Goal: Task Accomplishment & Management: Use online tool/utility

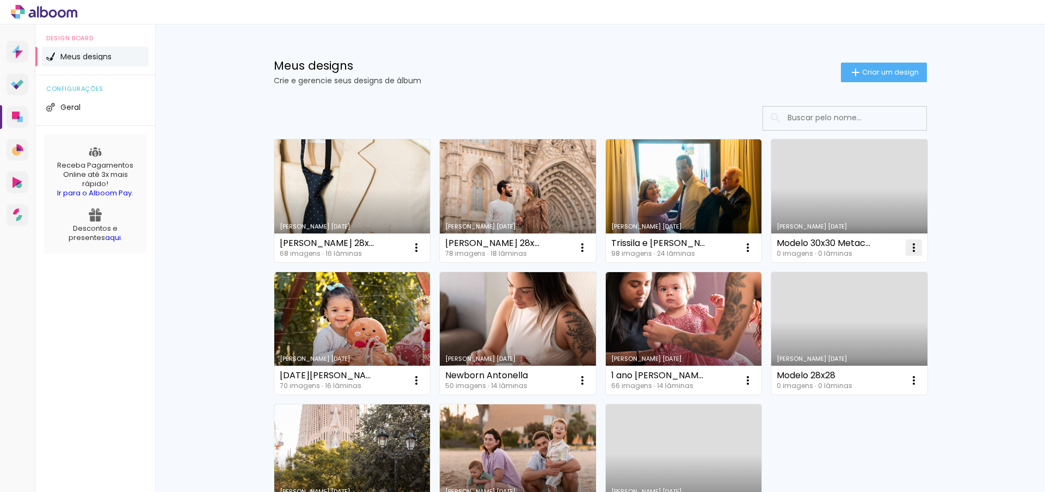
click at [423, 247] on iron-icon at bounding box center [416, 247] width 13 height 13
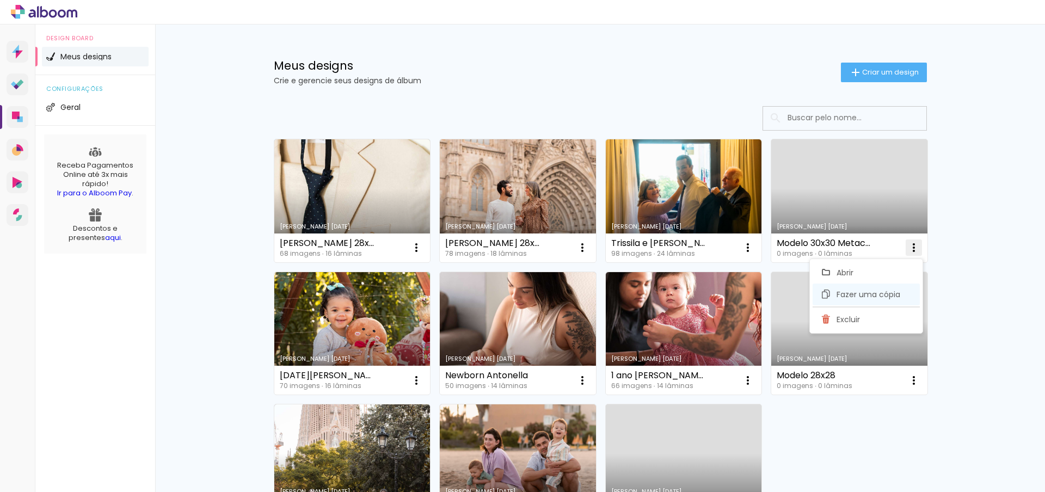
click at [859, 293] on span "Fazer uma cópia" at bounding box center [869, 295] width 64 height 8
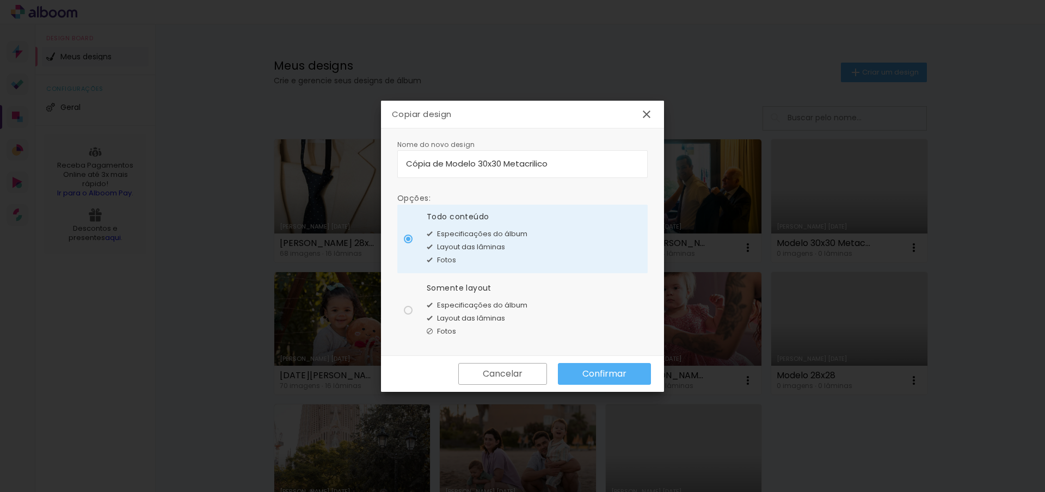
click at [465, 162] on input "Cópia de Modelo 30x30 Metacrilico" at bounding box center [522, 163] width 233 height 13
click at [449, 165] on input "Cópia de Modelo 30x30 Metacrilico" at bounding box center [522, 163] width 233 height 13
drag, startPoint x: 550, startPoint y: 164, endPoint x: 401, endPoint y: 162, distance: 149.2
click at [401, 162] on paper-input-container "Cópia de Modelo 30x30 Metacrilico" at bounding box center [522, 164] width 250 height 28
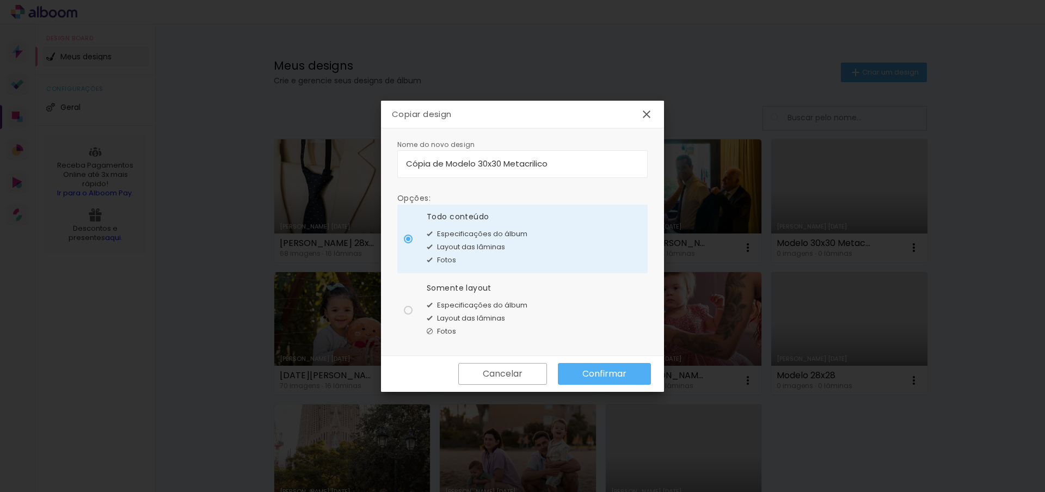
drag, startPoint x: 475, startPoint y: 164, endPoint x: 393, endPoint y: 165, distance: 81.7
click at [393, 165] on div "Nome do novo design Opções: Todo conteúdo Especificações do álbum Layout das lâ…" at bounding box center [522, 242] width 283 height 228
type input "[PERSON_NAME] - 30x30 Metacrilico"
type paper-input "[PERSON_NAME] - 30x30 Metacrilico"
click at [484, 313] on span "Layout das lâminas" at bounding box center [471, 318] width 68 height 11
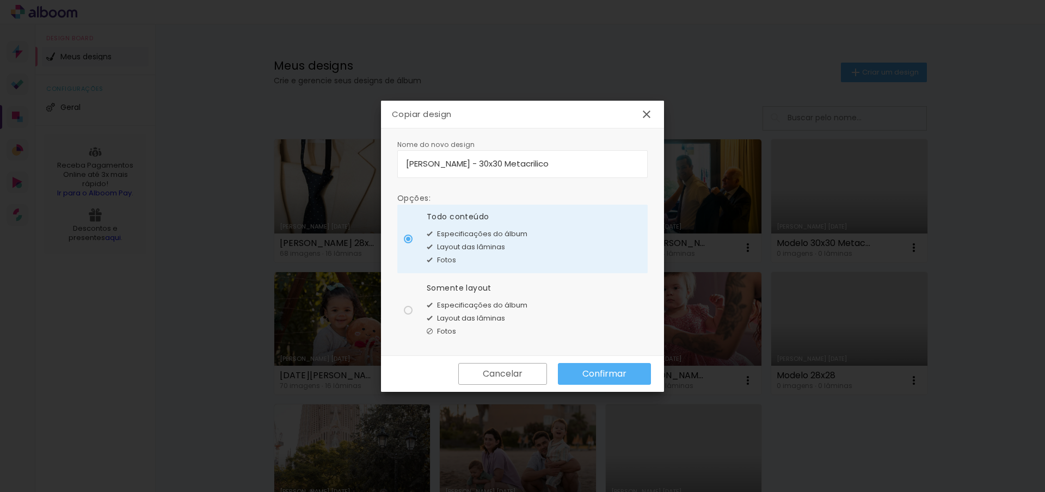
type paper-radio-button "on"
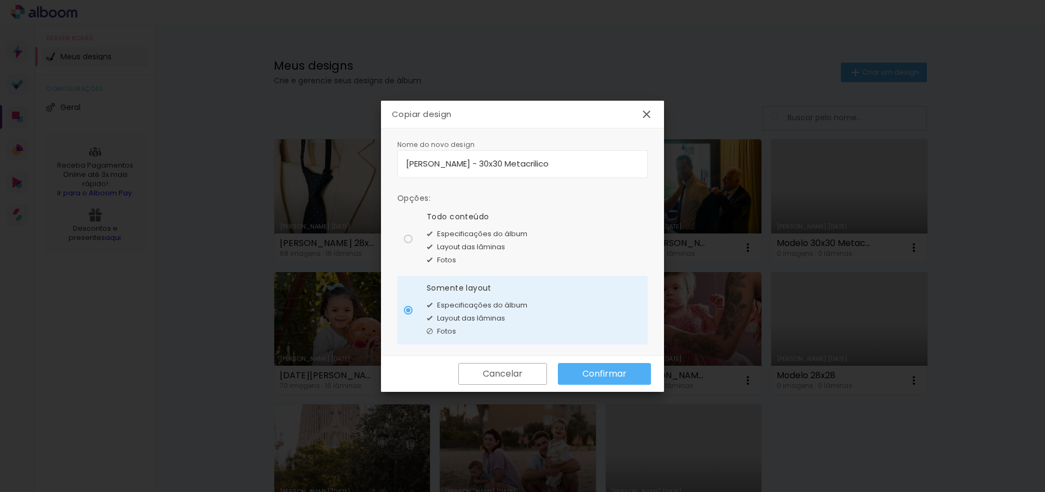
click at [0, 0] on slot "Confirmar" at bounding box center [0, 0] width 0 height 0
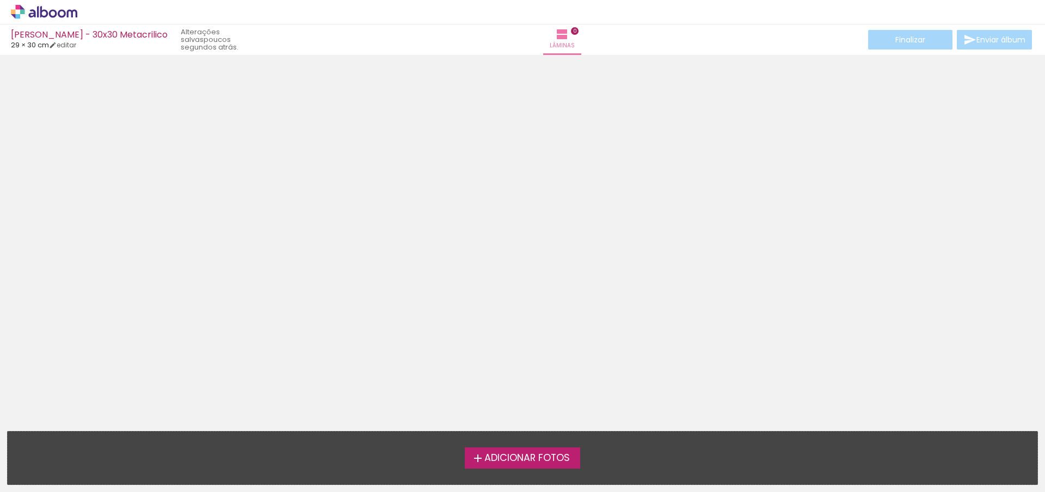
click at [529, 457] on span "Adicionar Fotos" at bounding box center [526, 458] width 85 height 10
click at [0, 0] on input "file" at bounding box center [0, 0] width 0 height 0
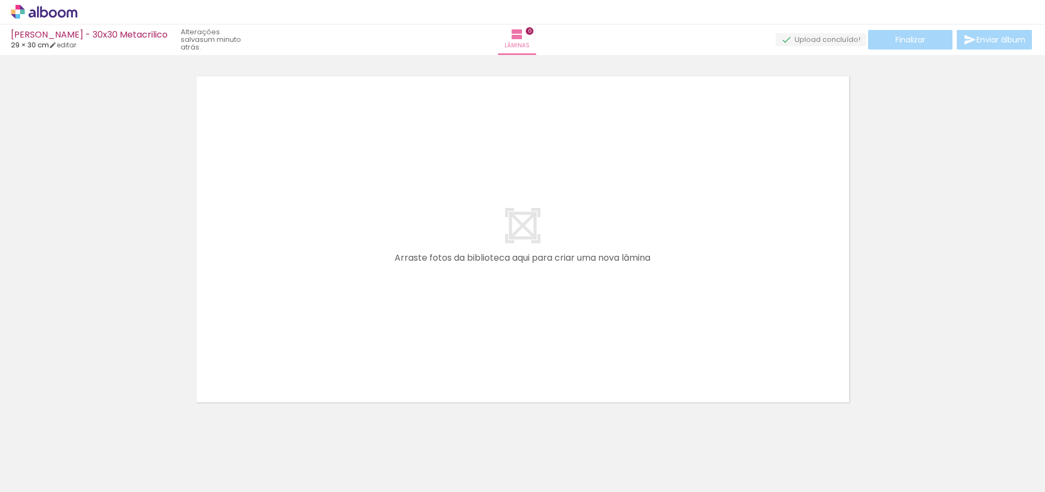
click at [54, 457] on iron-icon at bounding box center [55, 459] width 9 height 9
click at [54, 454] on paper-item "Não utilizadas" at bounding box center [35, 455] width 56 height 9
type input "Não utilizadas"
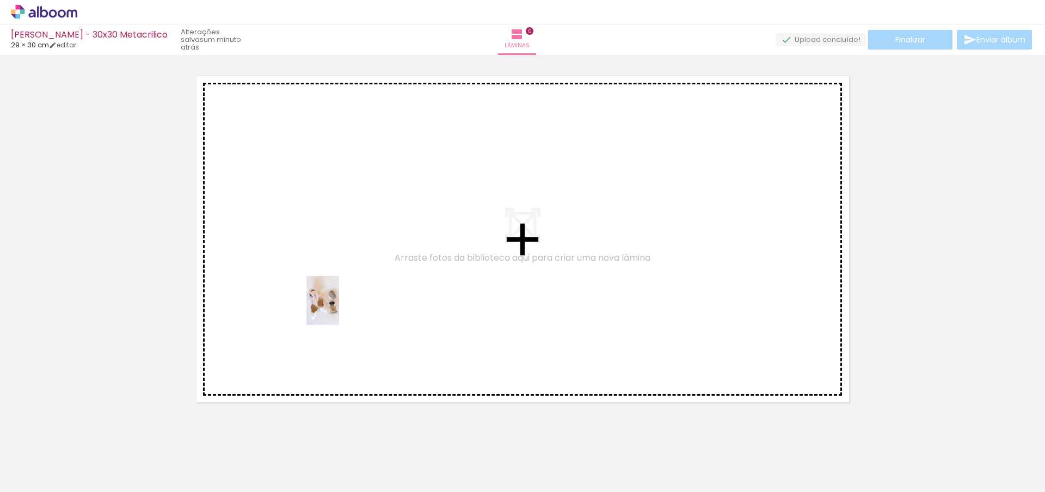
drag, startPoint x: 109, startPoint y: 464, endPoint x: 339, endPoint y: 309, distance: 277.9
click at [339, 309] on quentale-workspace at bounding box center [522, 246] width 1045 height 492
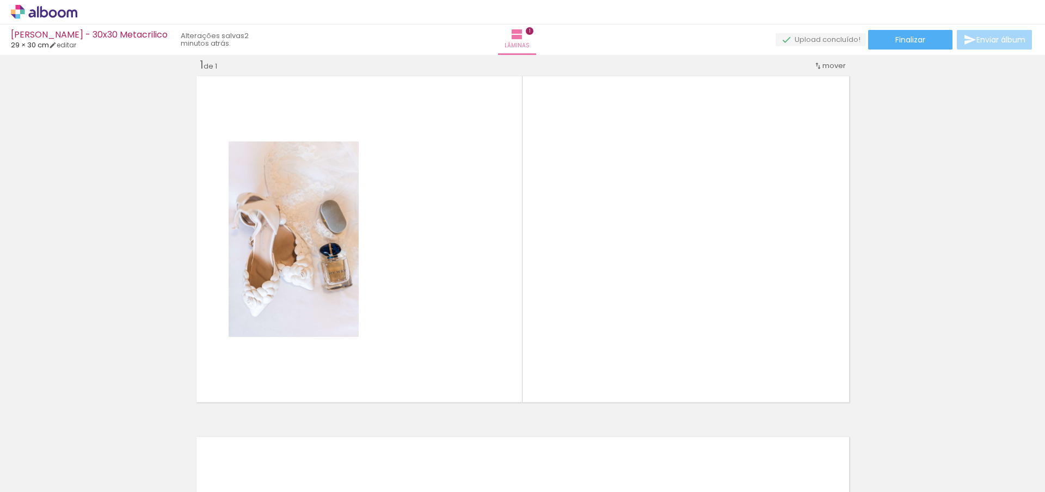
scroll to position [0, 1082]
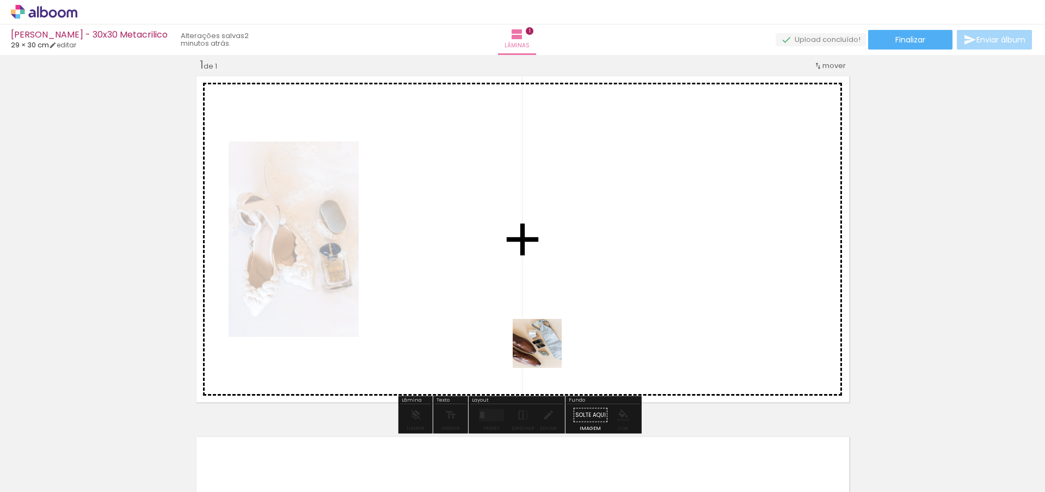
drag, startPoint x: 558, startPoint y: 442, endPoint x: 533, endPoint y: 287, distance: 157.1
click at [533, 287] on quentale-workspace at bounding box center [522, 246] width 1045 height 492
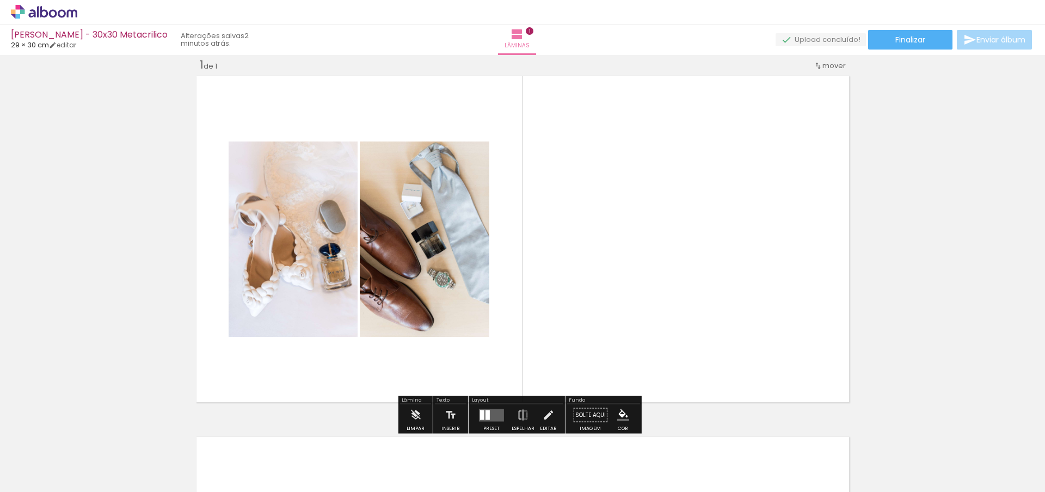
click at [486, 418] on div at bounding box center [488, 415] width 4 height 10
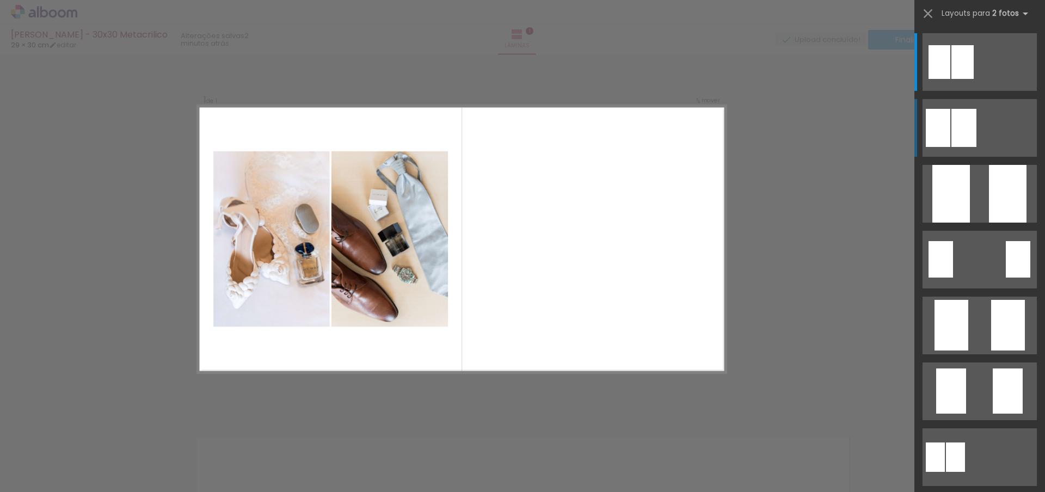
click at [956, 79] on div at bounding box center [962, 62] width 22 height 34
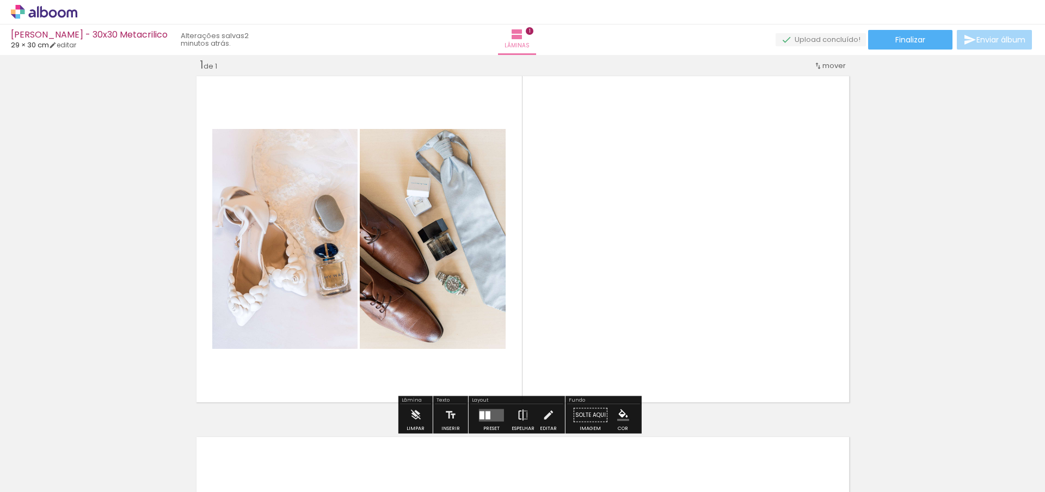
click at [519, 414] on iron-icon at bounding box center [523, 415] width 12 height 22
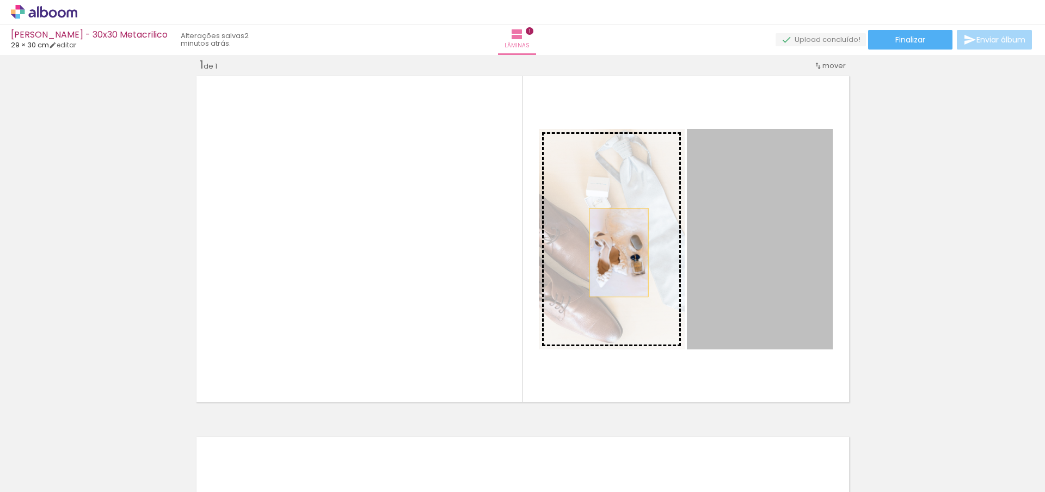
drag, startPoint x: 764, startPoint y: 259, endPoint x: 615, endPoint y: 253, distance: 149.3
click at [0, 0] on slot at bounding box center [0, 0] width 0 height 0
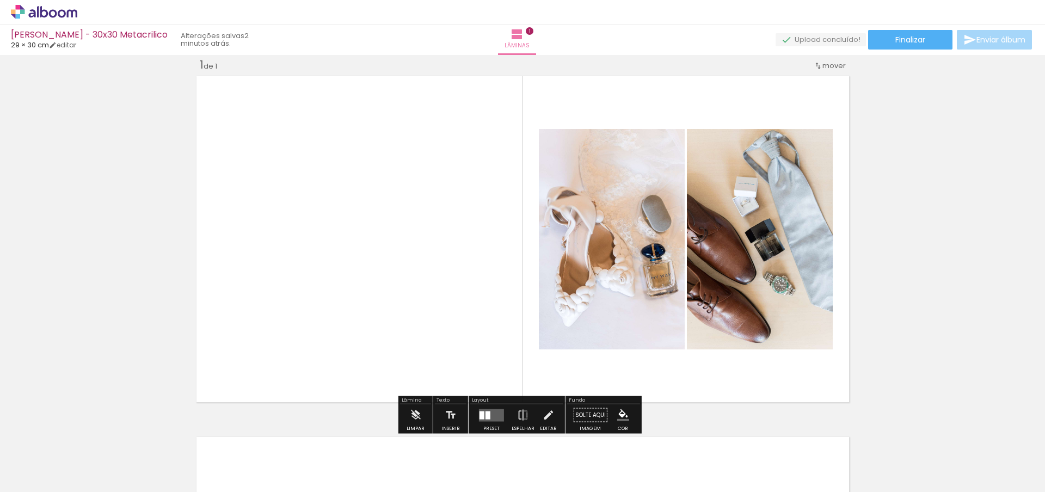
click at [488, 415] on quentale-layouter at bounding box center [491, 415] width 25 height 13
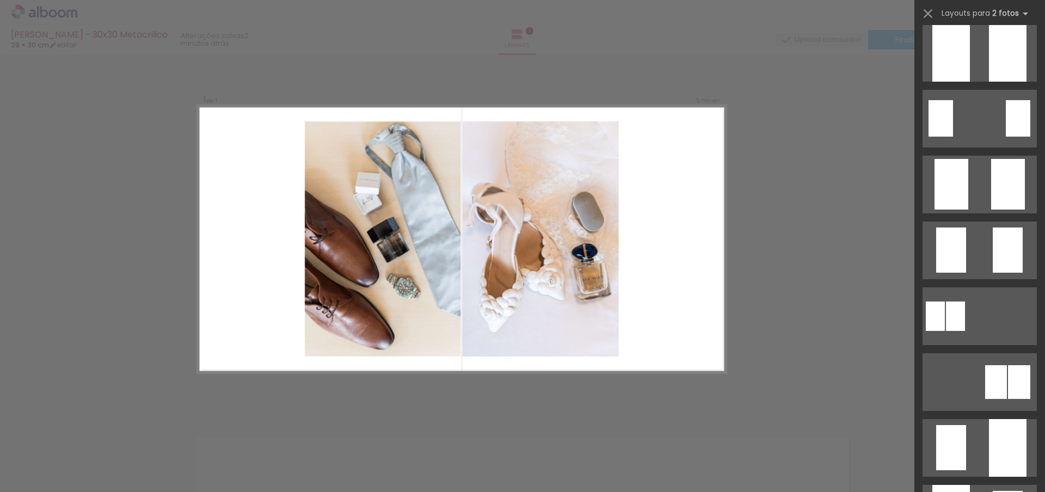
scroll to position [0, 0]
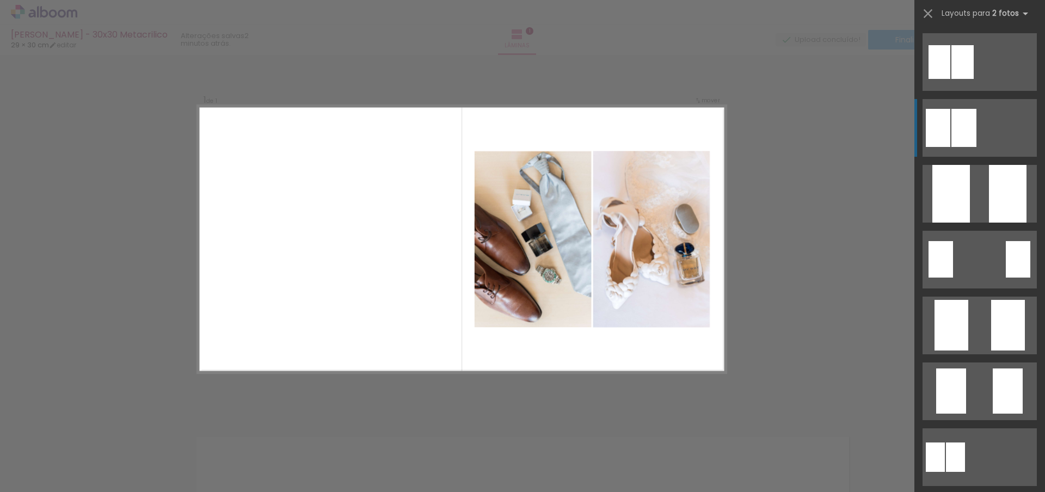
click at [942, 79] on div at bounding box center [940, 62] width 22 height 34
click at [846, 213] on div "Confirmar Cancelar" at bounding box center [522, 415] width 1045 height 748
